Goal: Communication & Community: Answer question/provide support

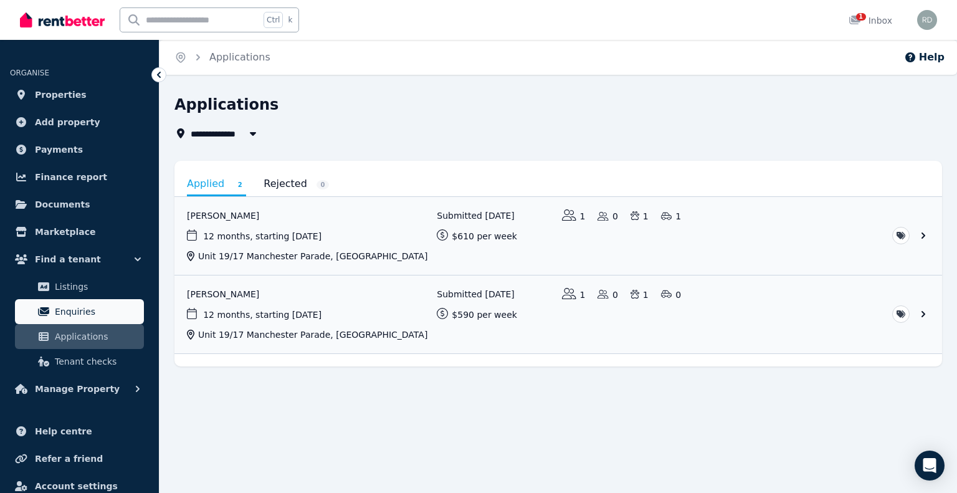
click at [79, 310] on span "Enquiries" at bounding box center [97, 311] width 84 height 15
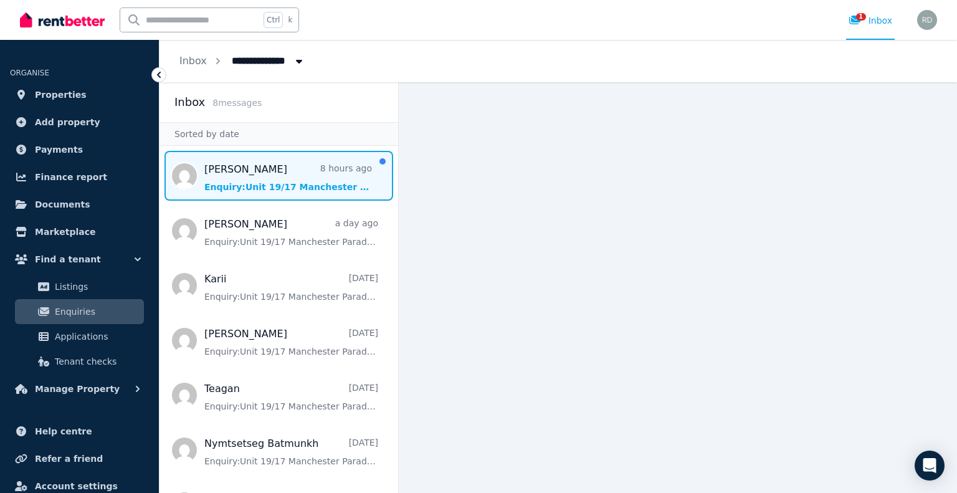
click at [232, 173] on span "Message list" at bounding box center [279, 176] width 239 height 50
